Goal: Find specific page/section: Find specific page/section

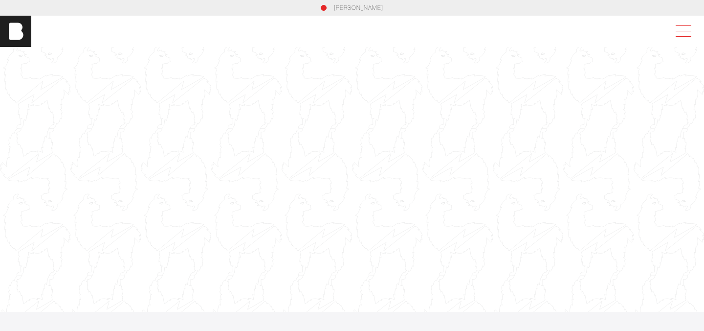
click at [686, 28] on span at bounding box center [681, 31] width 22 height 18
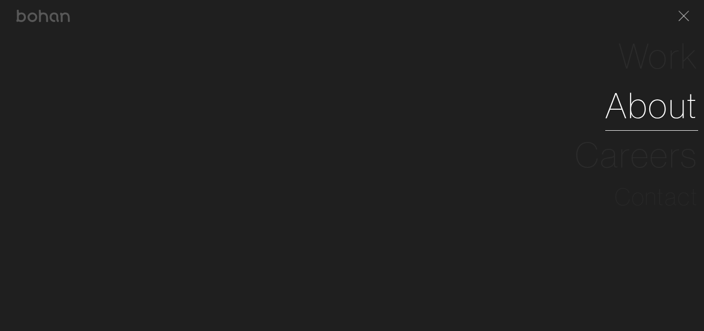
click at [633, 111] on link "About" at bounding box center [651, 105] width 93 height 49
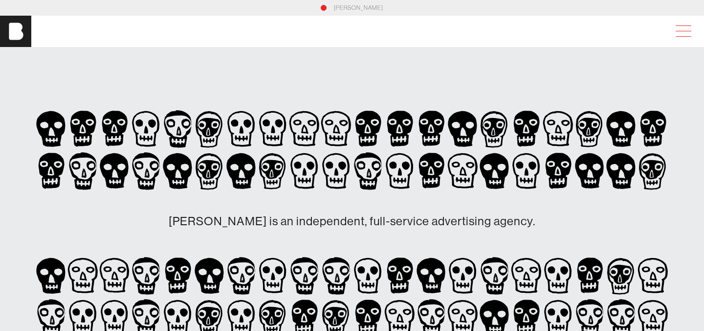
click at [686, 26] on span at bounding box center [681, 31] width 22 height 18
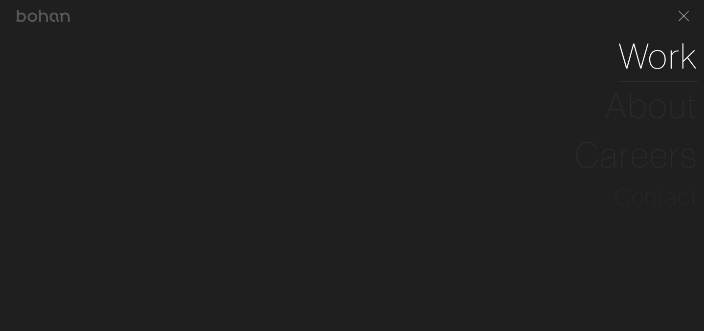
click at [639, 57] on link "Work" at bounding box center [659, 55] width 80 height 49
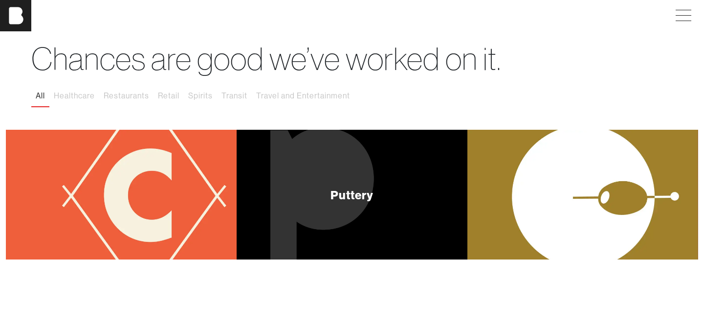
scroll to position [32, 0]
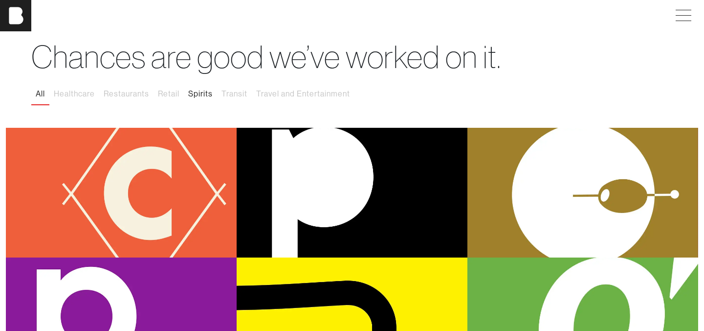
click at [199, 93] on button "Spirits" at bounding box center [200, 94] width 33 height 21
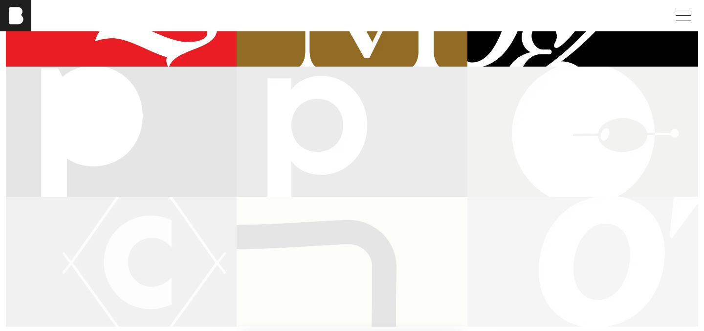
scroll to position [13, 0]
